Goal: Transaction & Acquisition: Subscribe to service/newsletter

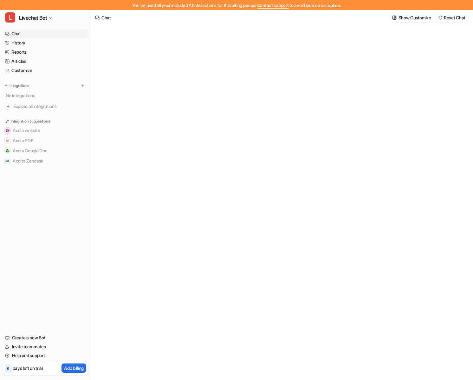
type textarea "**********"
click at [73, 368] on p "Add billing" at bounding box center [74, 368] width 20 height 7
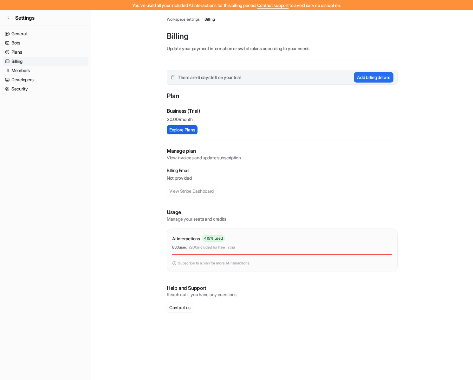
click at [175, 131] on button "Explore Plans" at bounding box center [182, 129] width 31 height 9
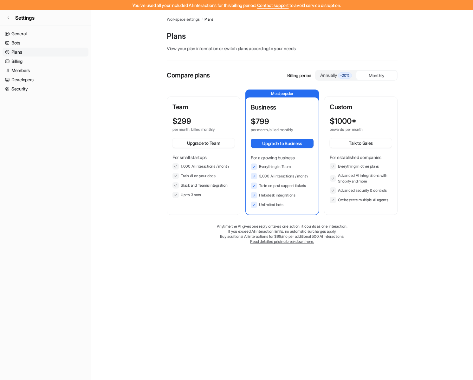
click at [345, 75] on span "-20%" at bounding box center [345, 75] width 14 height 6
click at [375, 75] on div "Monthly" at bounding box center [377, 75] width 41 height 9
click at [425, 161] on main "Workspace settings / Plans Plans View your plan information or switch plans acc…" at bounding box center [282, 133] width 382 height 247
